Goal: Transaction & Acquisition: Obtain resource

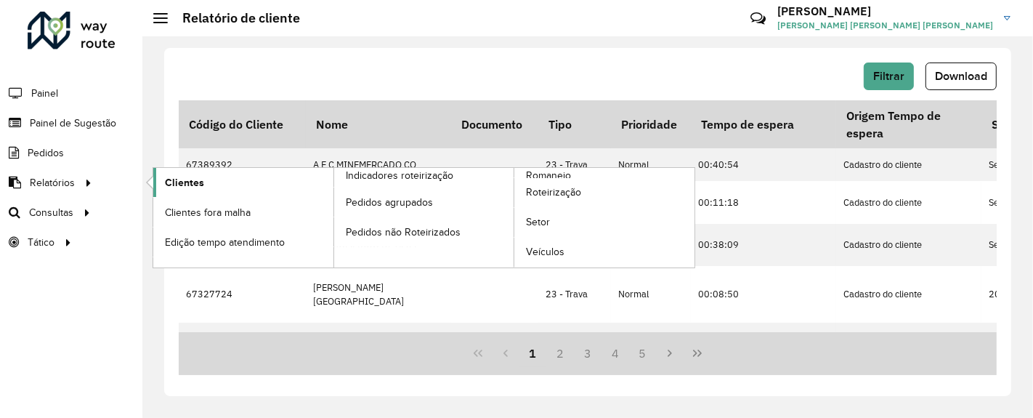
click at [214, 182] on link "Clientes" at bounding box center [243, 182] width 180 height 29
click at [208, 185] on link "Clientes" at bounding box center [243, 182] width 180 height 29
click at [181, 178] on span "Clientes" at bounding box center [184, 182] width 39 height 15
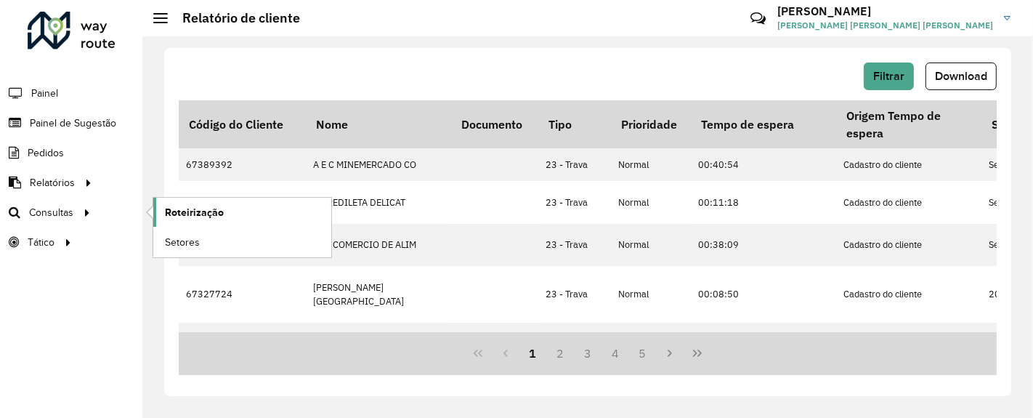
click at [177, 219] on link "Roteirização" at bounding box center [242, 212] width 178 height 29
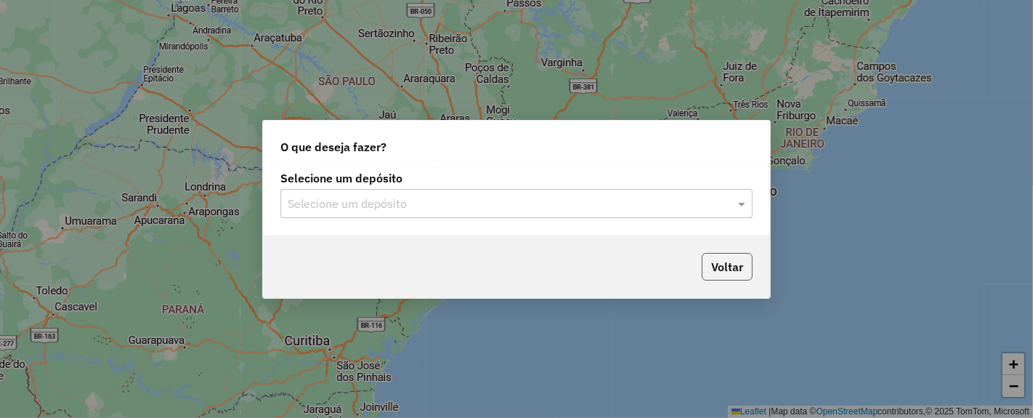
click at [712, 277] on button "Voltar" at bounding box center [727, 267] width 51 height 28
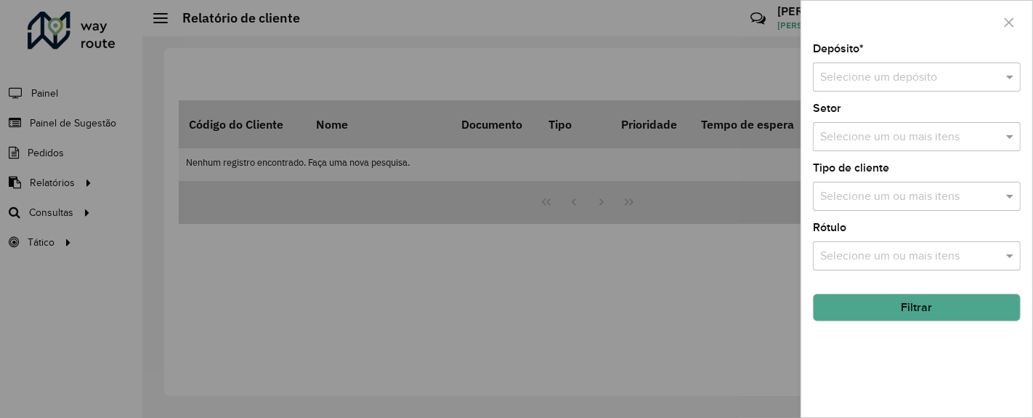
click at [81, 161] on div at bounding box center [516, 209] width 1033 height 418
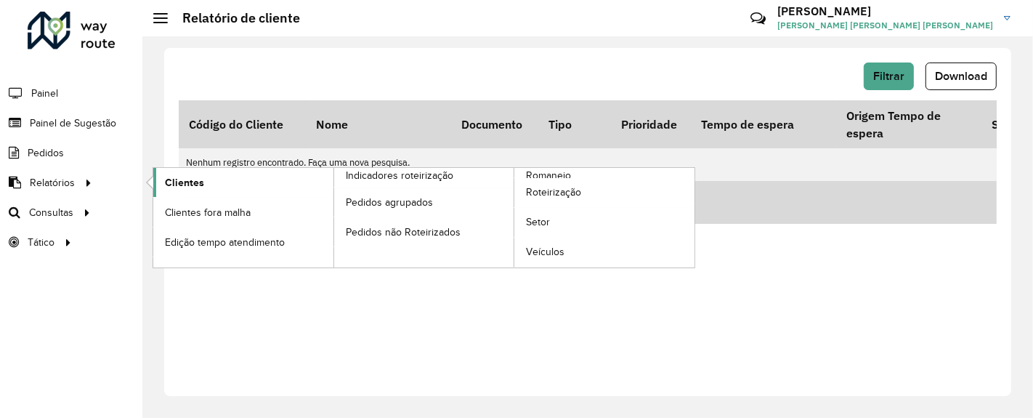
click at [213, 179] on link "Clientes" at bounding box center [243, 182] width 180 height 29
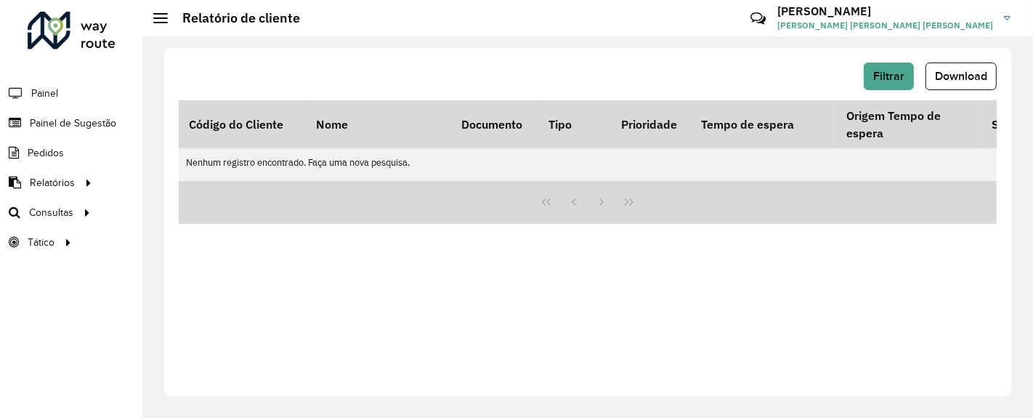
click at [376, 77] on div "Filtrar Download" at bounding box center [588, 76] width 818 height 28
click at [892, 73] on span "Filtrar" at bounding box center [888, 76] width 31 height 12
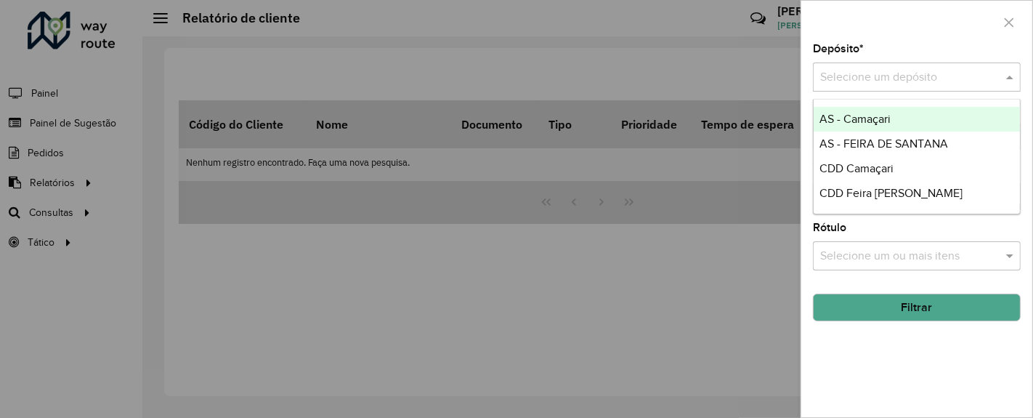
click at [954, 80] on input "text" at bounding box center [902, 77] width 164 height 17
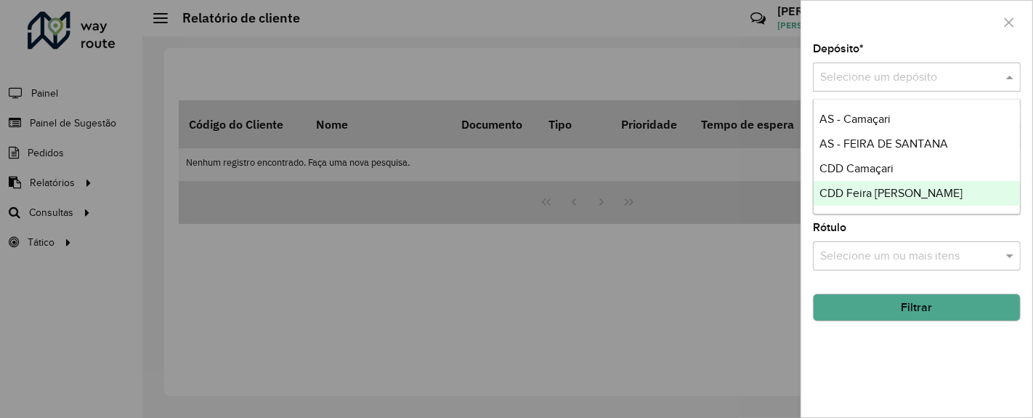
click at [907, 190] on span "CDD Feira [PERSON_NAME]" at bounding box center [890, 193] width 143 height 12
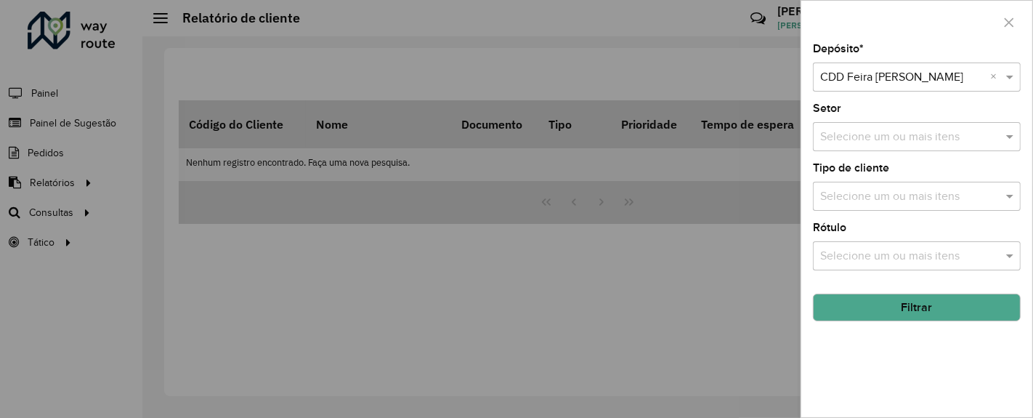
click at [952, 311] on button "Filtrar" at bounding box center [917, 307] width 208 height 28
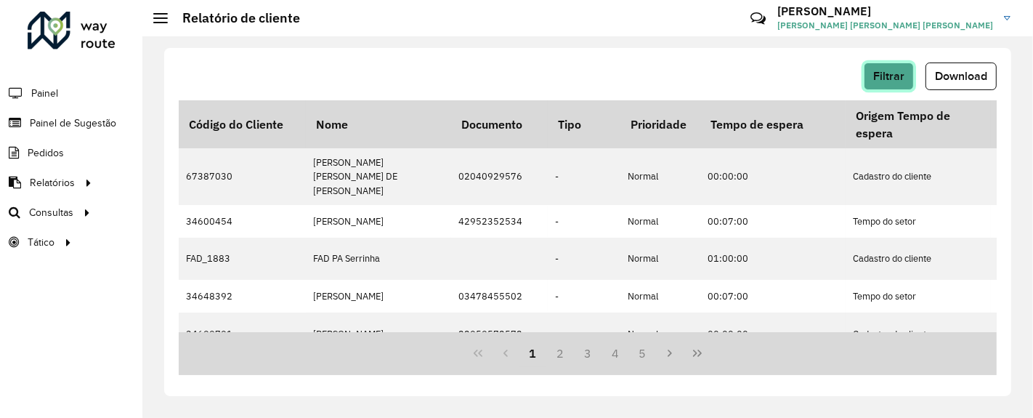
click at [899, 72] on span "Filtrar" at bounding box center [888, 76] width 31 height 12
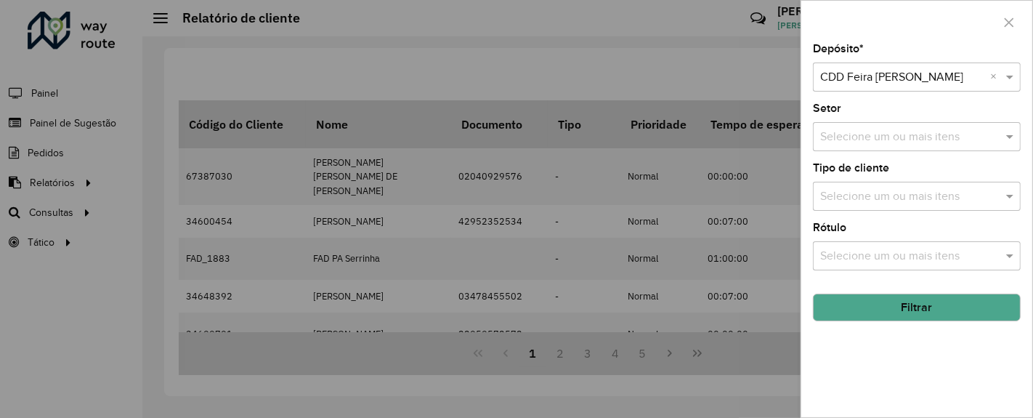
click at [945, 73] on input "text" at bounding box center [902, 77] width 164 height 17
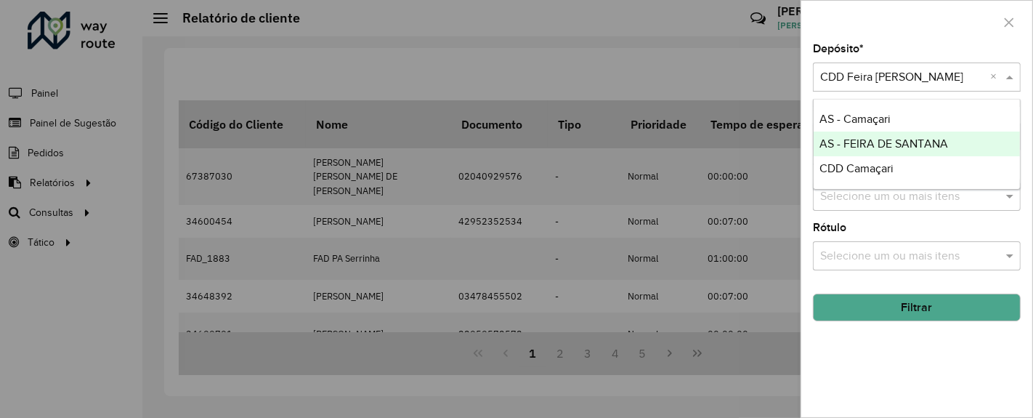
click at [908, 41] on div at bounding box center [916, 22] width 231 height 43
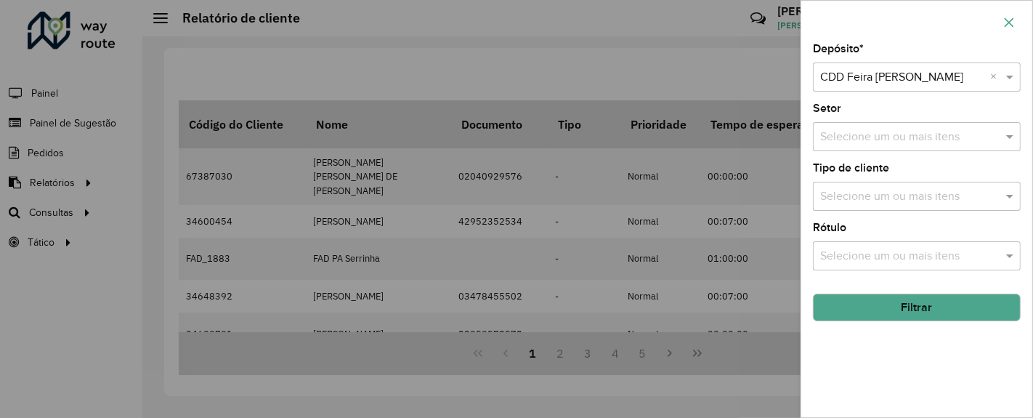
click at [1008, 23] on icon "button" at bounding box center [1009, 21] width 9 height 9
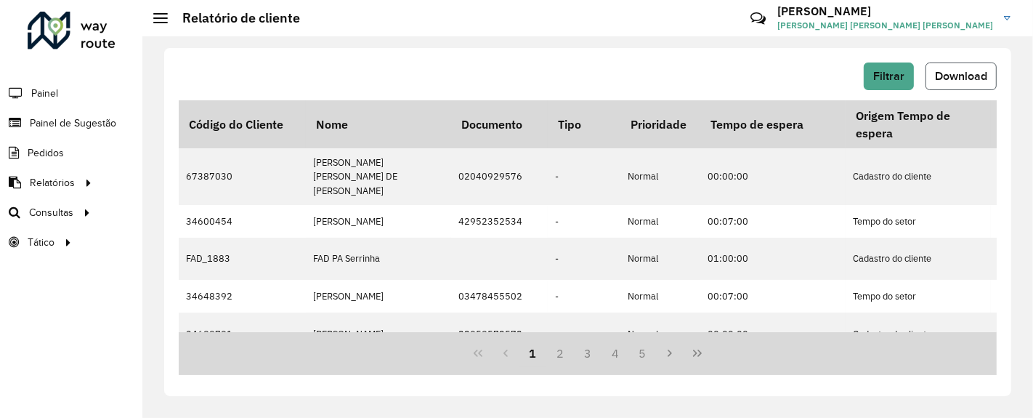
click at [954, 76] on span "Download" at bounding box center [961, 76] width 52 height 12
